Goal: Task Accomplishment & Management: Manage account settings

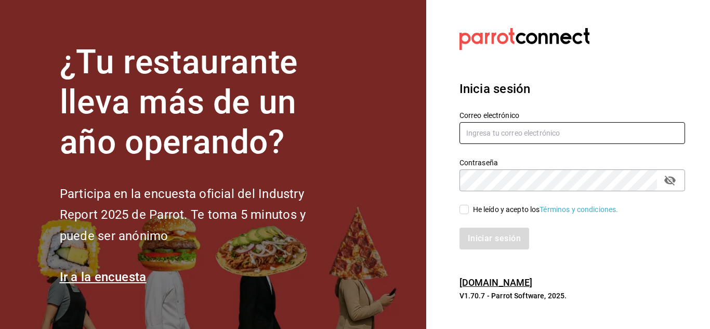
type input "[EMAIL_ADDRESS][PERSON_NAME][DOMAIN_NAME]"
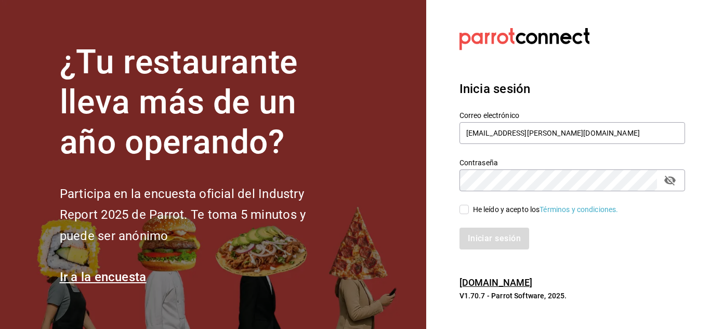
click at [465, 215] on div "Iniciar sesión" at bounding box center [566, 232] width 238 height 34
click at [462, 211] on input "He leído y acepto los Términos y condiciones." at bounding box center [464, 209] width 9 height 9
checkbox input "true"
click at [492, 237] on button "Iniciar sesión" at bounding box center [495, 239] width 71 height 22
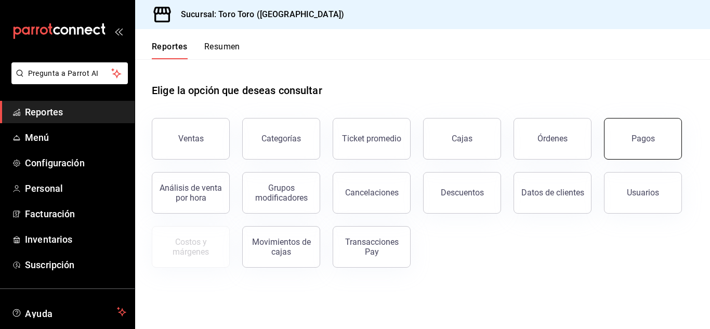
click at [630, 136] on button "Pagos" at bounding box center [643, 139] width 78 height 42
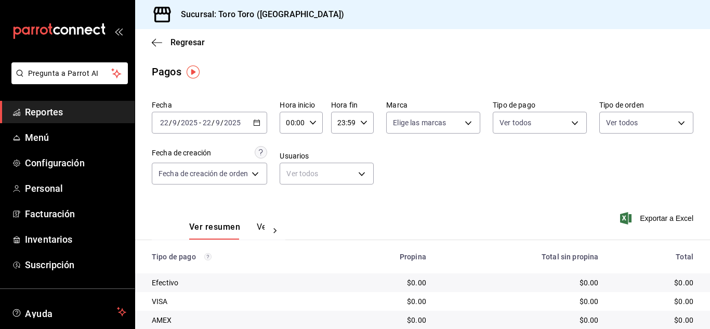
click at [265, 125] on div "2025-09-22 22 / 9 / 2025 - 2025-09-22 22 / 9 / 2025" at bounding box center [209, 123] width 115 height 22
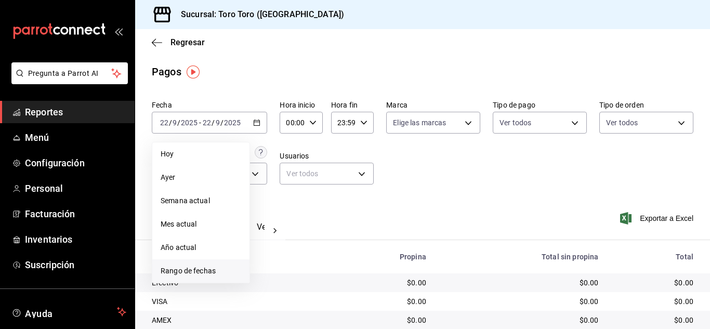
click at [207, 276] on span "Rango de fechas" at bounding box center [201, 271] width 81 height 11
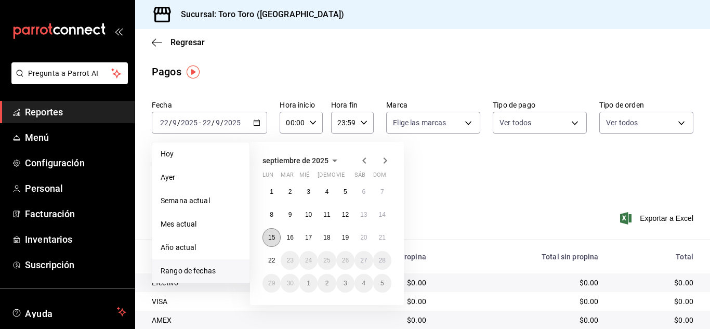
click at [272, 240] on abbr "15" at bounding box center [271, 237] width 7 height 7
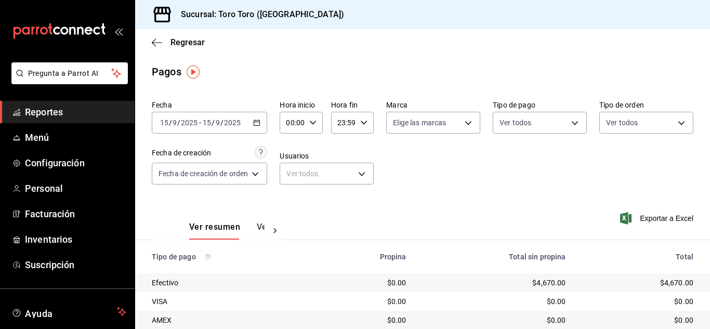
click at [260, 129] on div "2025-09-15 15 / 9 / 2025 - 2025-09-15 15 / 9 / 2025" at bounding box center [209, 123] width 115 height 22
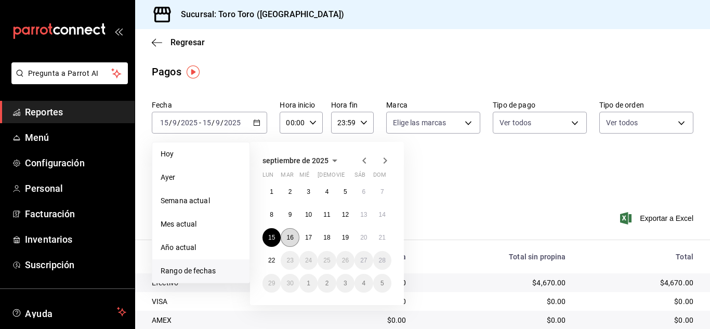
click at [290, 237] on abbr "16" at bounding box center [289, 237] width 7 height 7
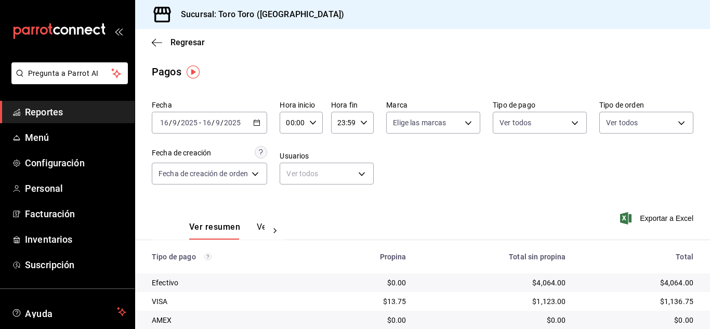
click at [263, 119] on div "2025-09-16 16 / 9 / 2025 - 2025-09-16 16 / 9 / 2025" at bounding box center [209, 123] width 115 height 22
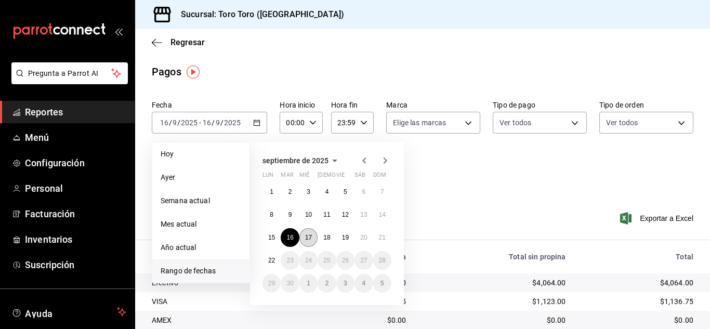
click at [307, 233] on button "17" at bounding box center [308, 237] width 18 height 19
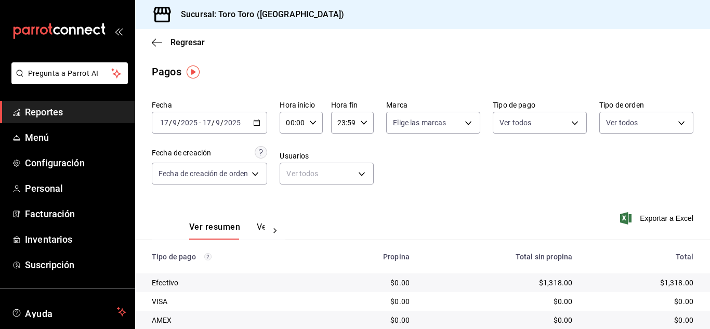
click at [264, 127] on div "2025-09-17 17 / 9 / 2025 - 2025-09-17 17 / 9 / 2025" at bounding box center [209, 123] width 115 height 22
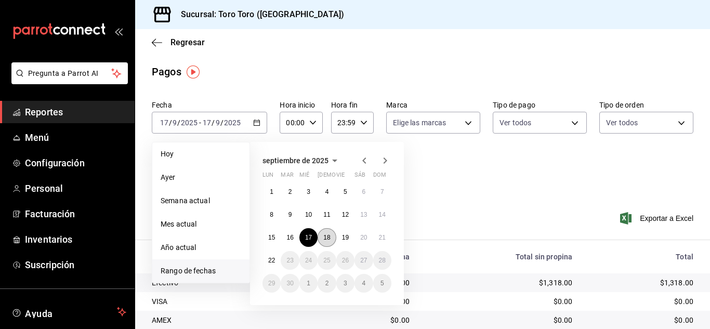
click at [323, 236] on button "18" at bounding box center [327, 237] width 18 height 19
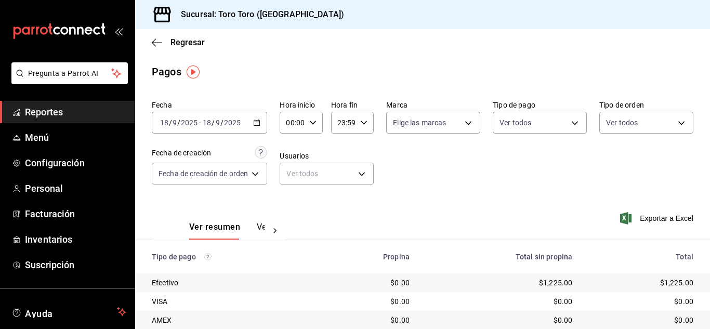
click at [263, 125] on div "2025-09-18 18 / 9 / 2025 - 2025-09-18 18 / 9 / 2025" at bounding box center [209, 123] width 115 height 22
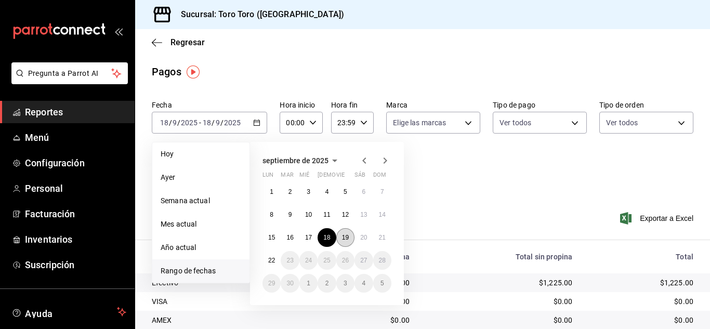
click at [349, 237] on button "19" at bounding box center [345, 237] width 18 height 19
click at [349, 237] on abbr "19" at bounding box center [345, 237] width 7 height 7
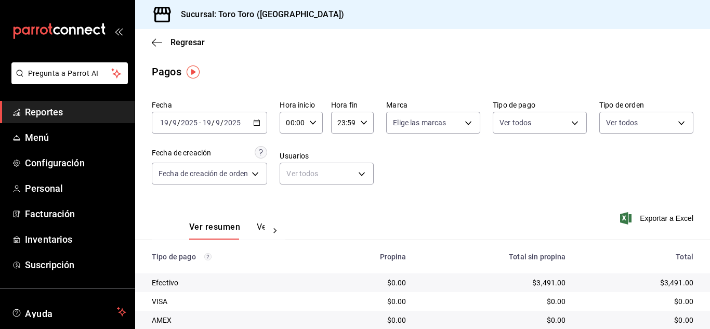
click at [257, 123] on icon "button" at bounding box center [256, 122] width 7 height 7
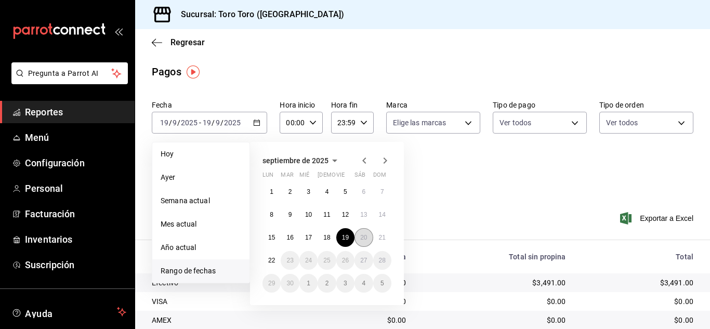
click at [362, 238] on abbr "20" at bounding box center [363, 237] width 7 height 7
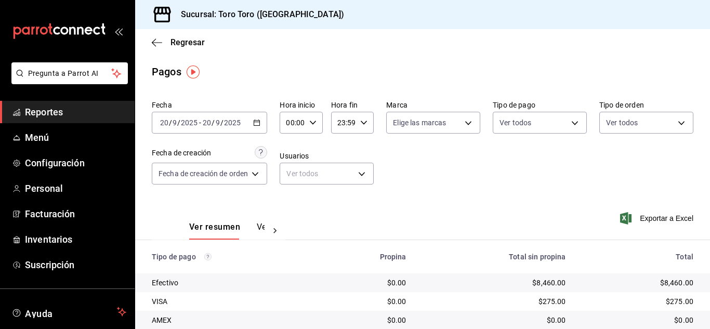
click at [264, 126] on div "2025-09-20 20 / 9 / 2025 - 2025-09-20 20 / 9 / 2025" at bounding box center [209, 123] width 115 height 22
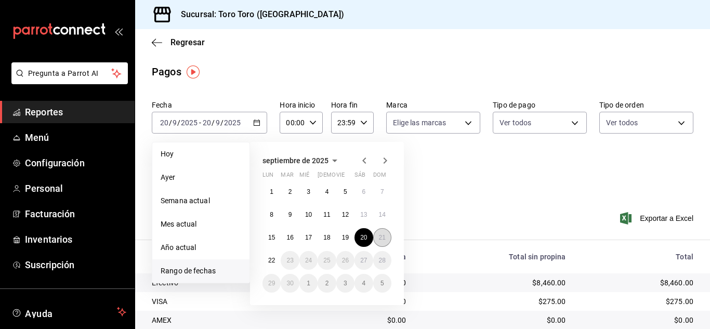
click at [377, 236] on button "21" at bounding box center [382, 237] width 18 height 19
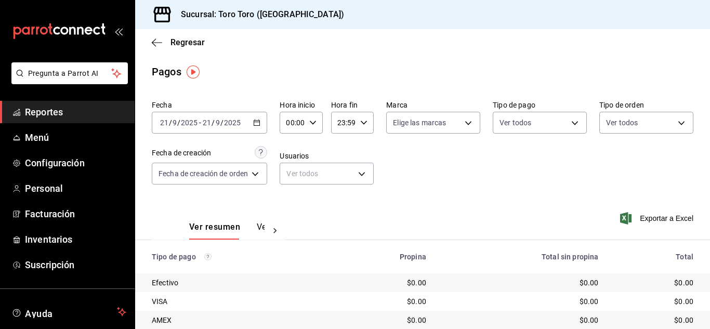
click at [255, 126] on icon "button" at bounding box center [256, 122] width 7 height 7
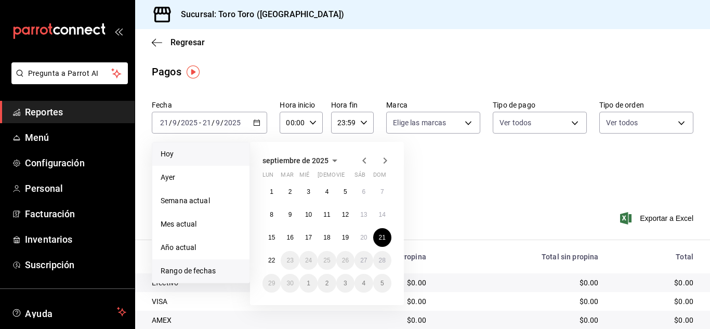
click at [195, 149] on span "Hoy" at bounding box center [201, 154] width 81 height 11
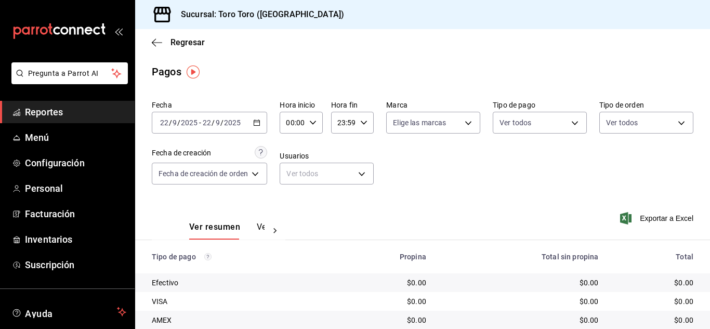
drag, startPoint x: 72, startPoint y: 113, endPoint x: 131, endPoint y: 132, distance: 61.7
click at [72, 113] on span "Reportes" at bounding box center [75, 112] width 101 height 14
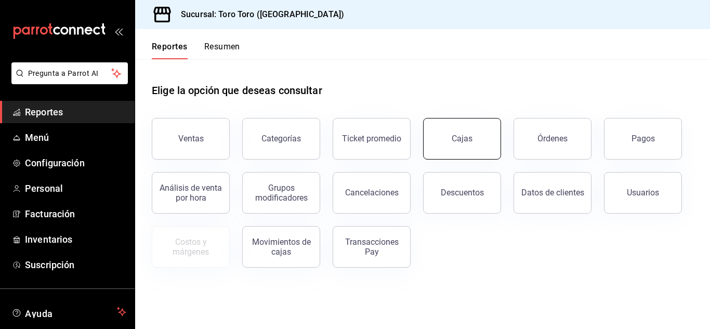
click at [447, 133] on link "Cajas" at bounding box center [462, 139] width 78 height 42
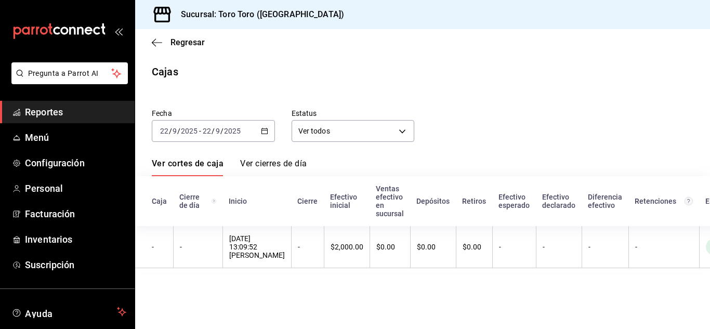
click at [263, 135] on div "2025-09-22 22 / 9 / 2025 - 2025-09-22 22 / 9 / 2025" at bounding box center [213, 131] width 123 height 22
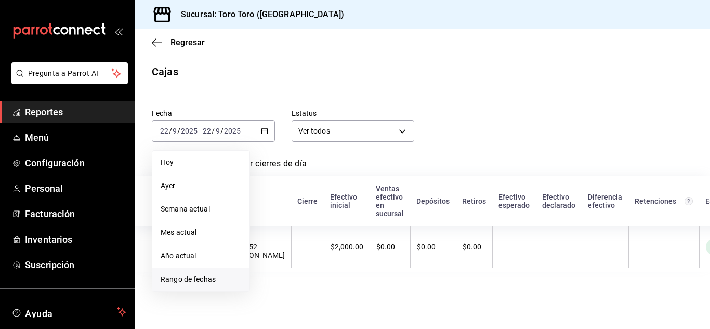
click at [216, 280] on span "Rango de fechas" at bounding box center [201, 279] width 81 height 11
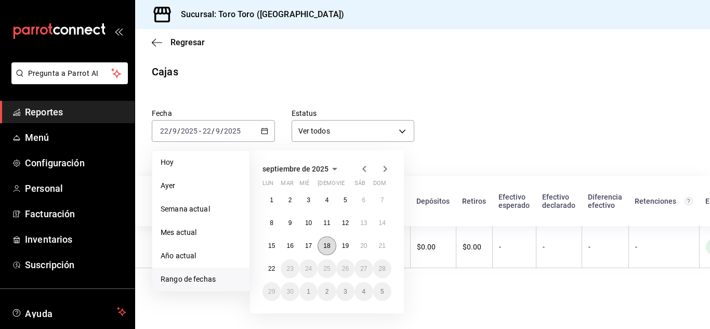
click at [326, 247] on abbr "18" at bounding box center [326, 245] width 7 height 7
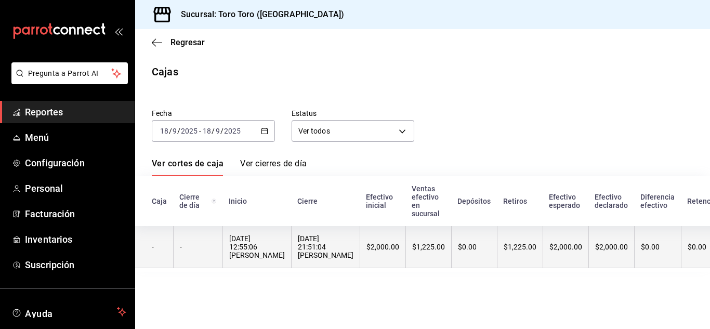
click at [275, 259] on div "18/09/2025 12:55:06 Fernando Delgadillo Arguelles" at bounding box center [257, 246] width 56 height 25
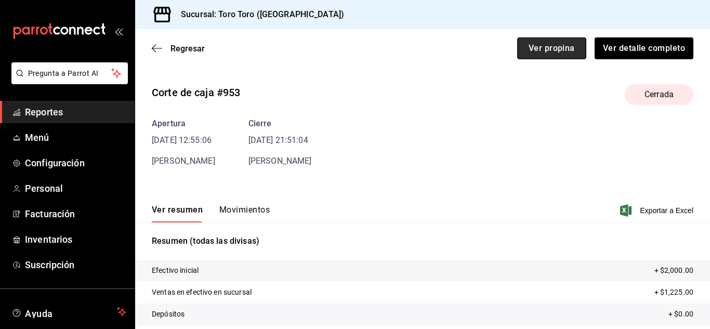
click at [543, 55] on button "Ver propina" at bounding box center [551, 48] width 69 height 22
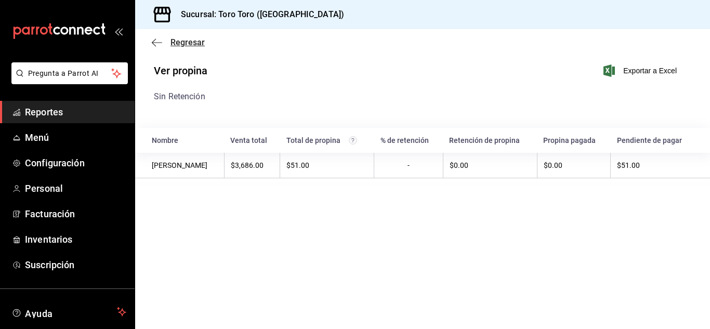
click at [158, 43] on icon "button" at bounding box center [157, 42] width 10 height 9
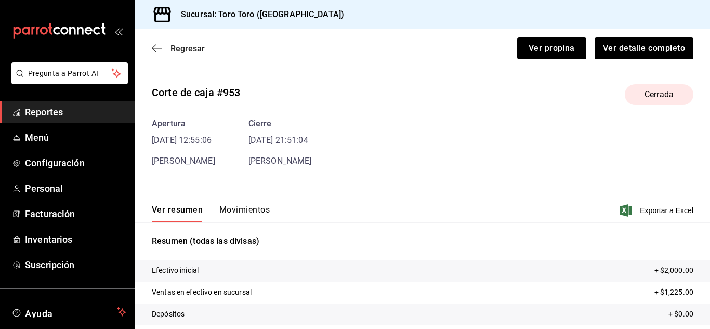
click at [156, 49] on icon "button" at bounding box center [157, 48] width 10 height 9
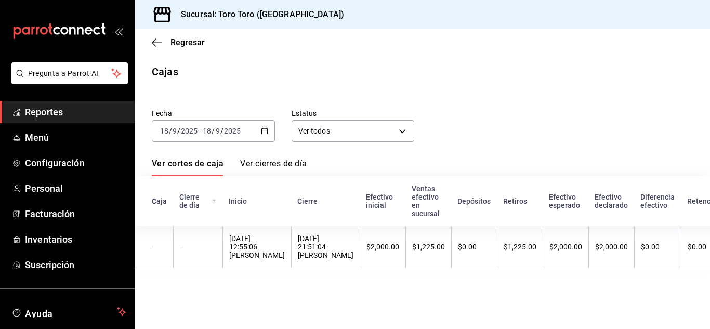
click at [266, 131] on \(Stroke\) "button" at bounding box center [265, 130] width 6 height 1
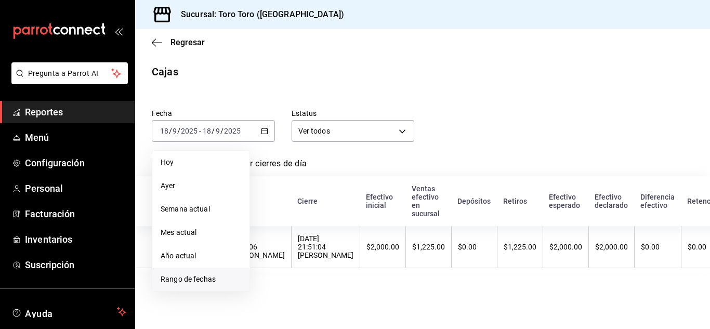
click at [202, 279] on span "Rango de fechas" at bounding box center [201, 279] width 81 height 11
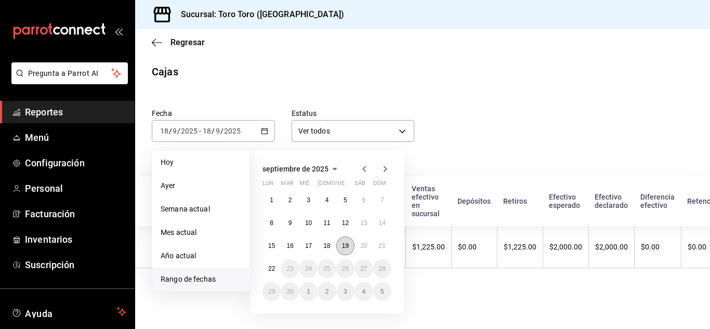
click at [340, 244] on button "19" at bounding box center [345, 246] width 18 height 19
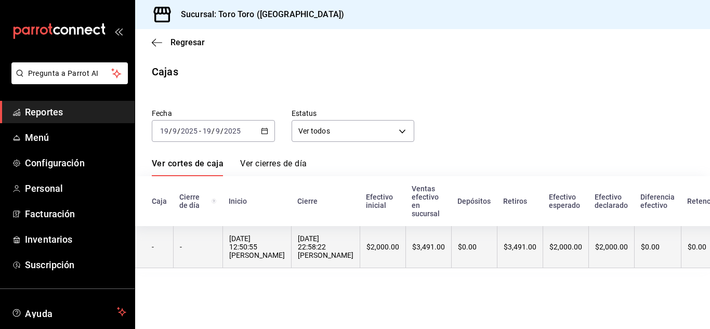
click at [274, 247] on div "19/09/2025 12:50:55 Fernando Delgadillo Arguelles" at bounding box center [257, 246] width 56 height 25
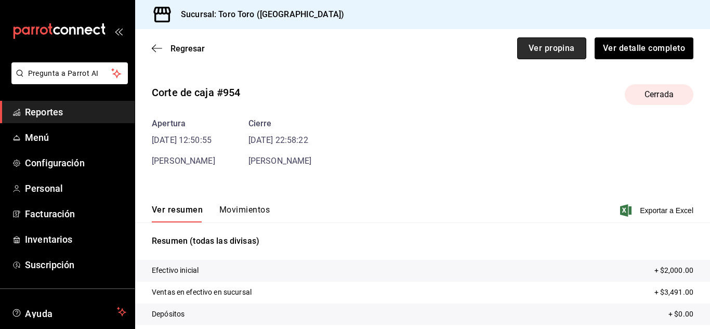
click at [544, 50] on button "Ver propina" at bounding box center [551, 48] width 69 height 22
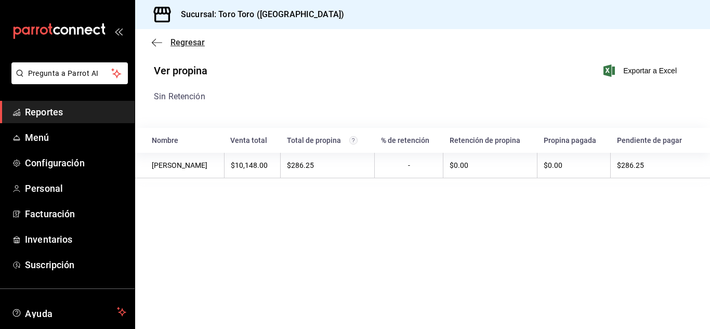
click at [154, 45] on icon "button" at bounding box center [157, 42] width 10 height 9
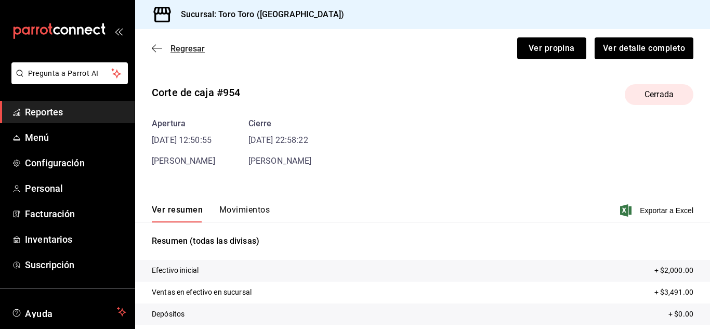
click at [155, 44] on icon "button" at bounding box center [157, 48] width 10 height 9
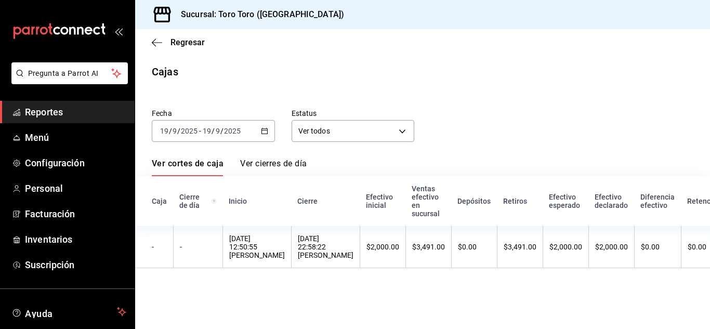
click at [271, 127] on div "2025-09-19 19 / 9 / 2025 - 2025-09-19 19 / 9 / 2025" at bounding box center [213, 131] width 123 height 22
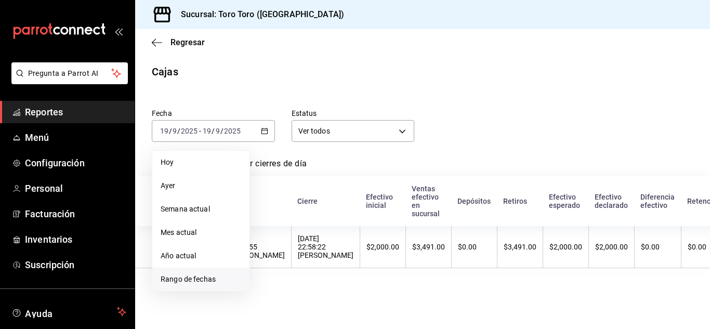
click at [182, 282] on span "Rango de fechas" at bounding box center [201, 279] width 81 height 11
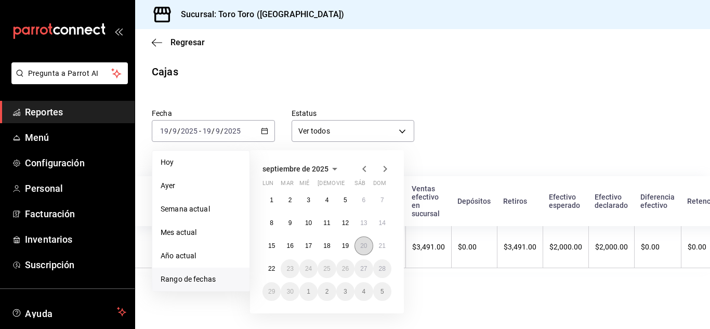
click at [364, 242] on abbr "20" at bounding box center [363, 245] width 7 height 7
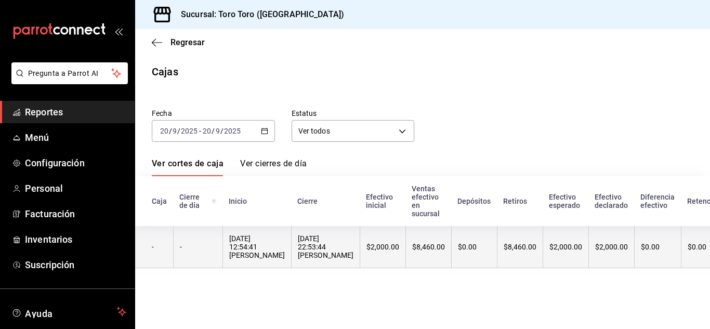
click at [252, 242] on div "20/09/2025 12:54:41 Fernando Delgadillo Arguelles" at bounding box center [257, 246] width 56 height 25
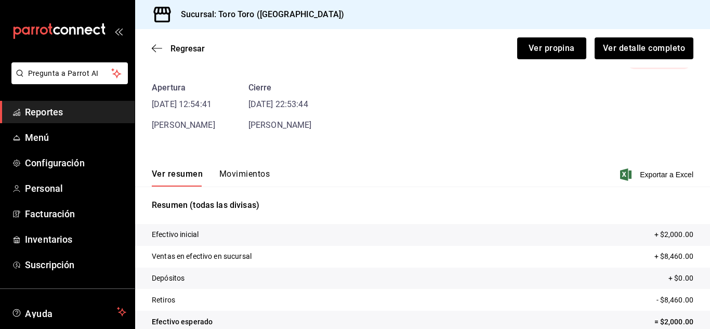
scroll to position [52, 0]
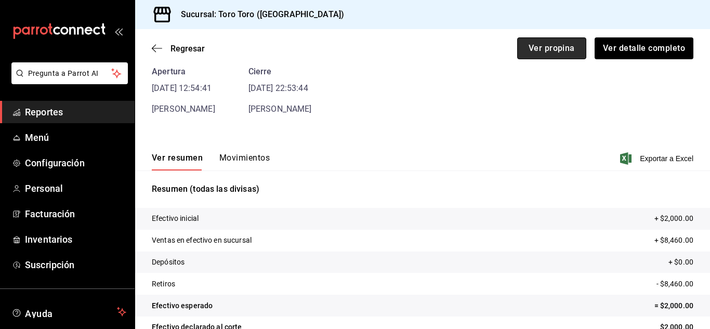
click at [535, 51] on button "Ver propina" at bounding box center [551, 48] width 69 height 22
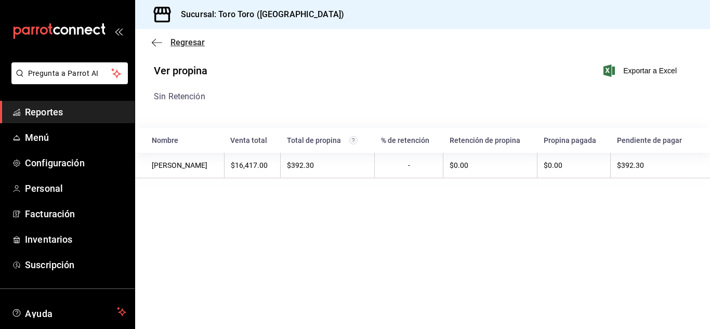
click at [160, 40] on icon "button" at bounding box center [157, 42] width 10 height 9
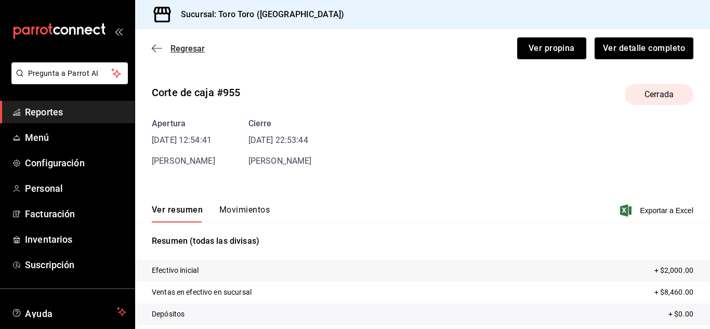
click at [161, 50] on icon "button" at bounding box center [157, 48] width 10 height 9
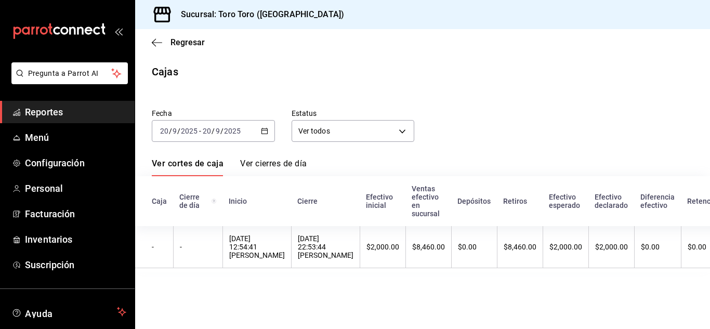
click at [261, 130] on icon "button" at bounding box center [264, 130] width 7 height 7
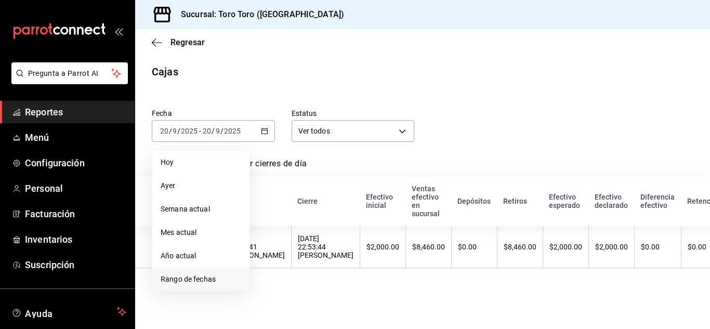
click at [200, 279] on span "Rango de fechas" at bounding box center [201, 279] width 81 height 11
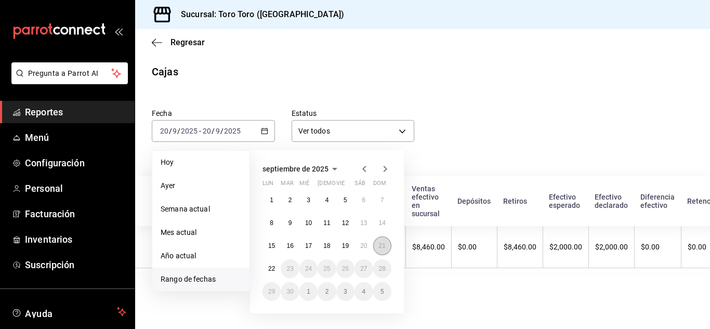
click at [382, 243] on abbr "21" at bounding box center [382, 245] width 7 height 7
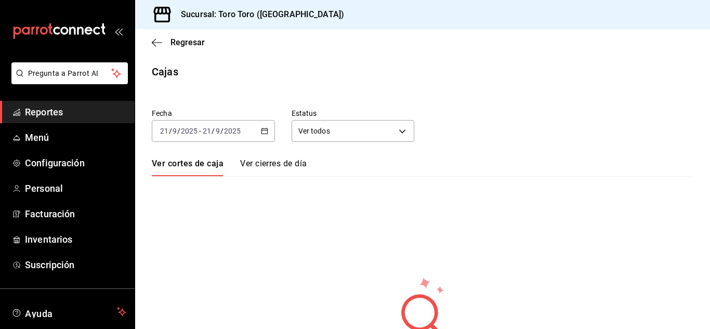
click at [75, 116] on span "Reportes" at bounding box center [75, 112] width 101 height 14
